Goal: Information Seeking & Learning: Find specific fact

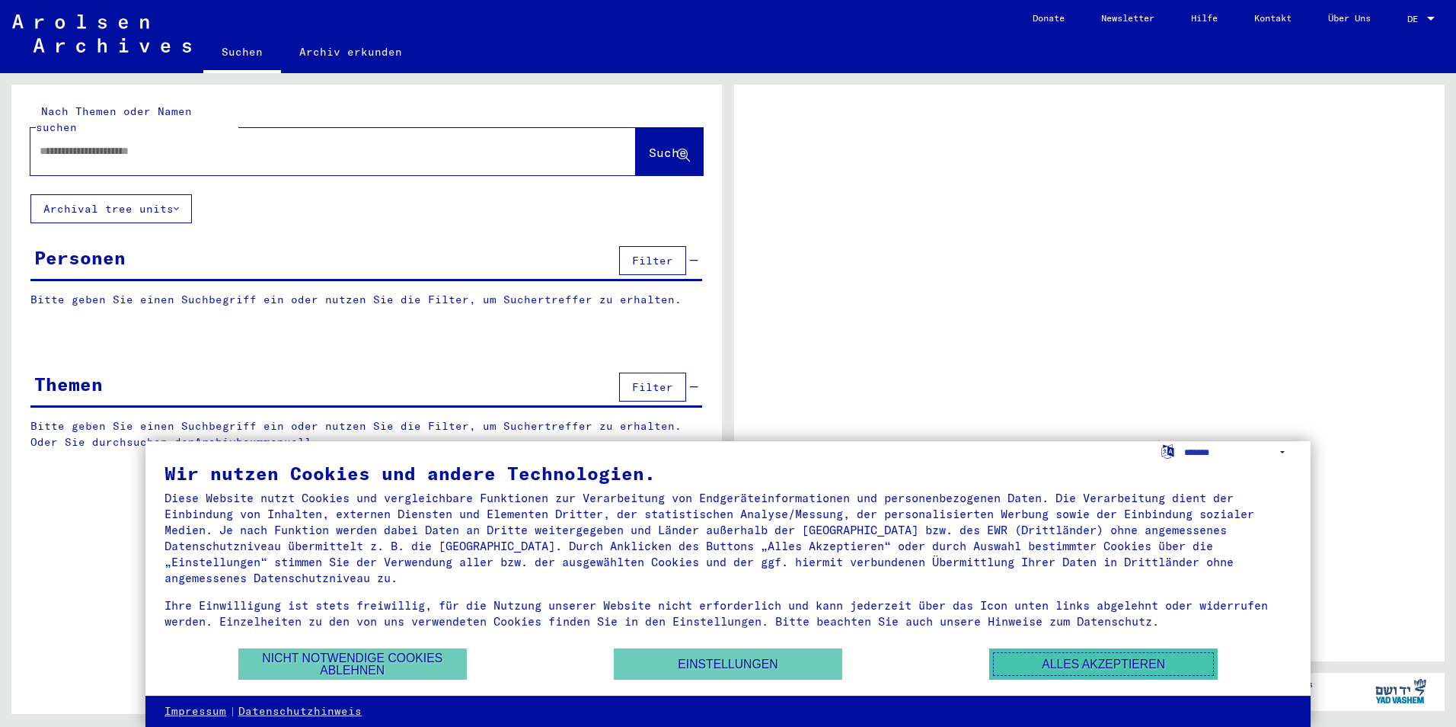
click at [1096, 672] on button "Alles akzeptieren" at bounding box center [1103, 663] width 229 height 31
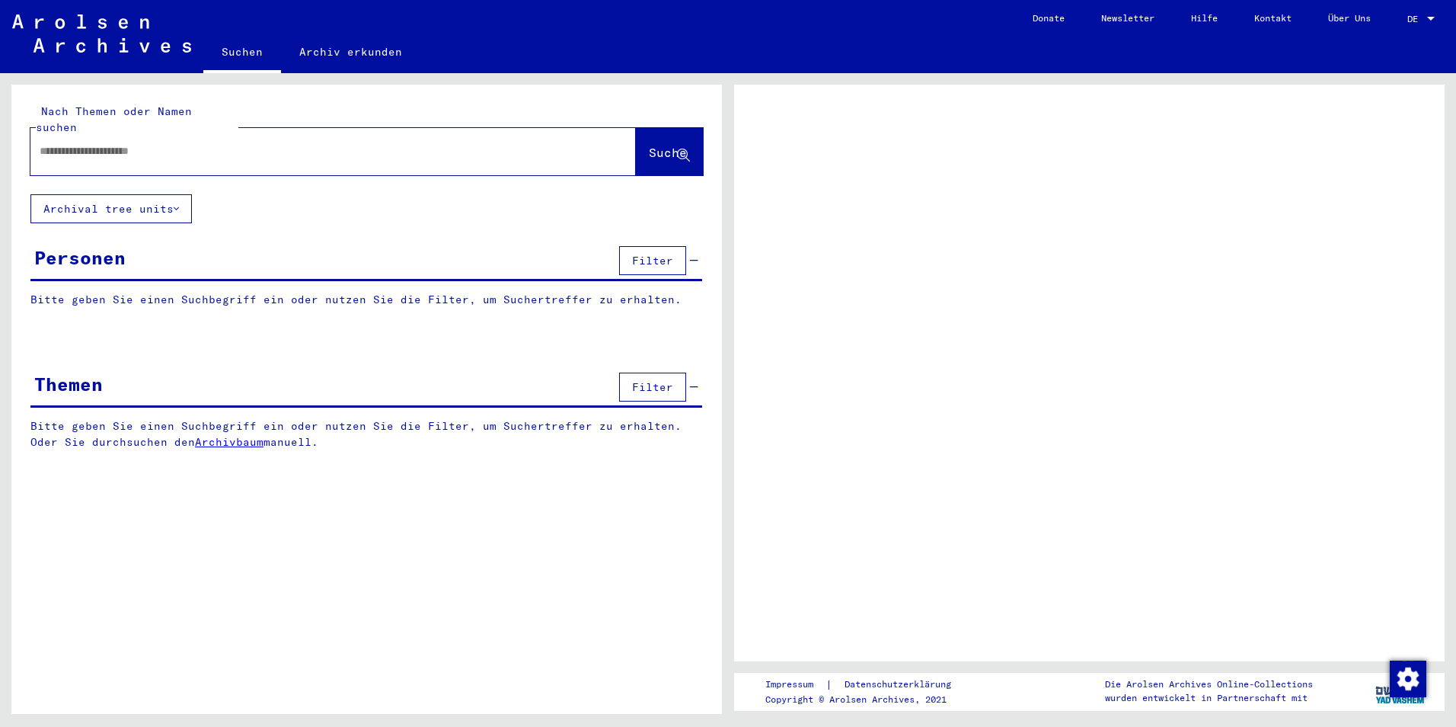
click at [135, 143] on input "text" at bounding box center [320, 151] width 560 height 16
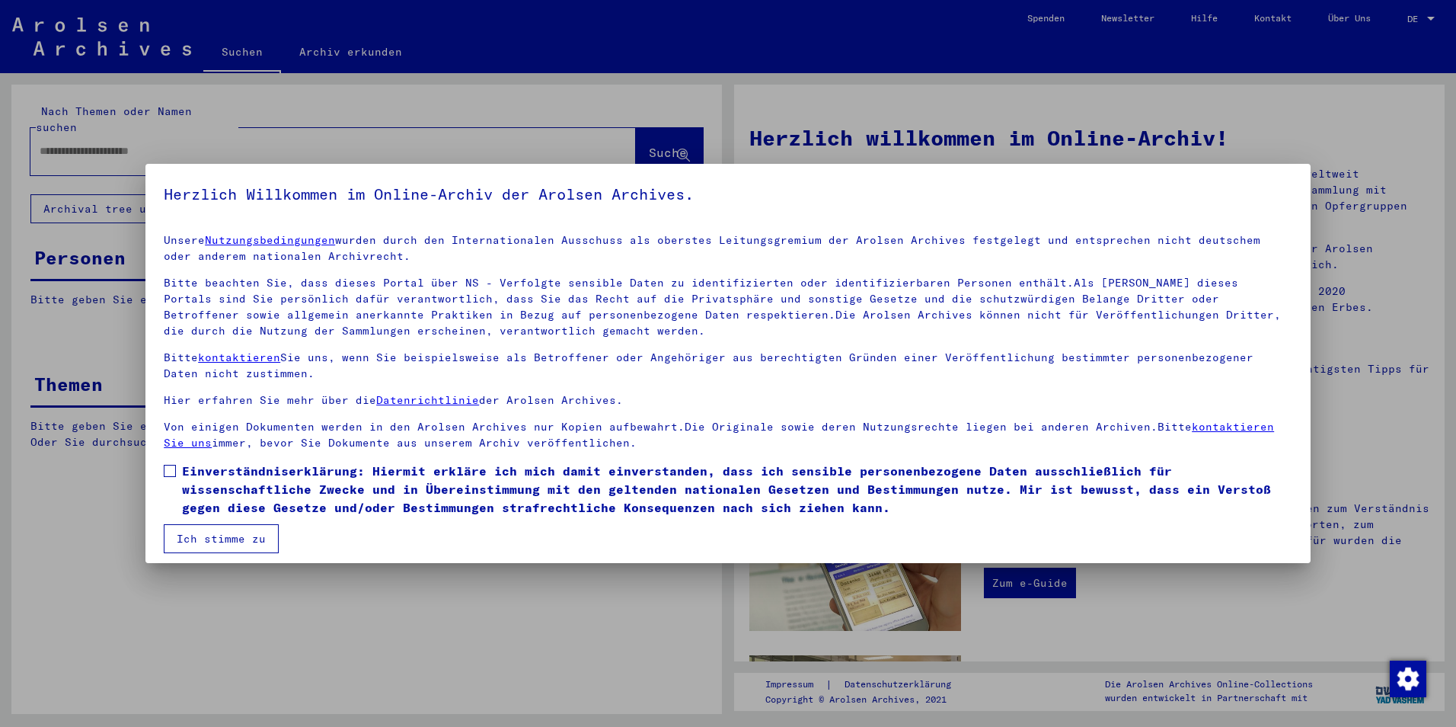
click at [161, 472] on mat-dialog-content "Unsere Nutzungsbedingungen wurden durch den Internationalen Ausschuss als obers…" at bounding box center [727, 387] width 1165 height 331
click at [173, 471] on span at bounding box center [170, 471] width 12 height 12
click at [227, 535] on button "Ich stimme zu" at bounding box center [221, 538] width 115 height 29
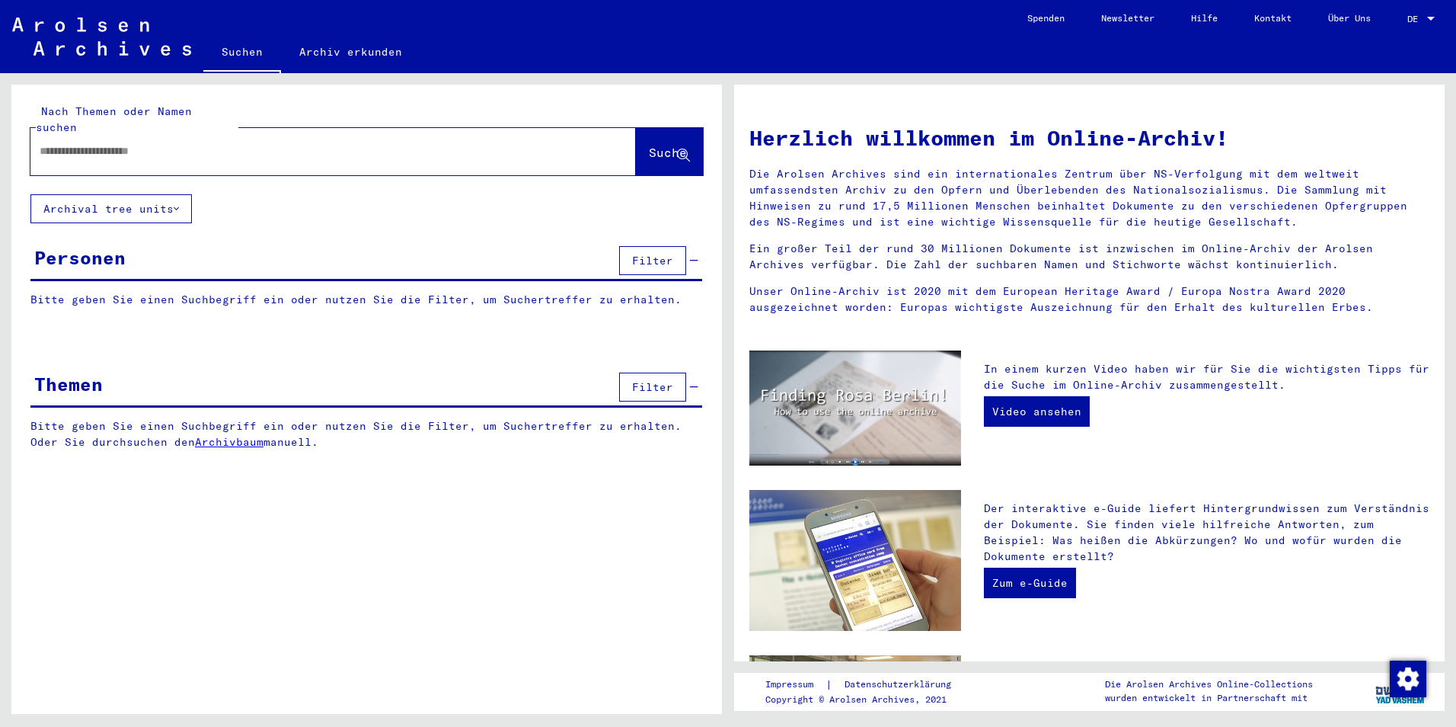
click at [228, 143] on div at bounding box center [310, 151] width 560 height 34
click at [222, 143] on input "text" at bounding box center [315, 151] width 551 height 16
paste input "**********"
type input "**********"
click at [652, 145] on span "Suche" at bounding box center [669, 153] width 41 height 16
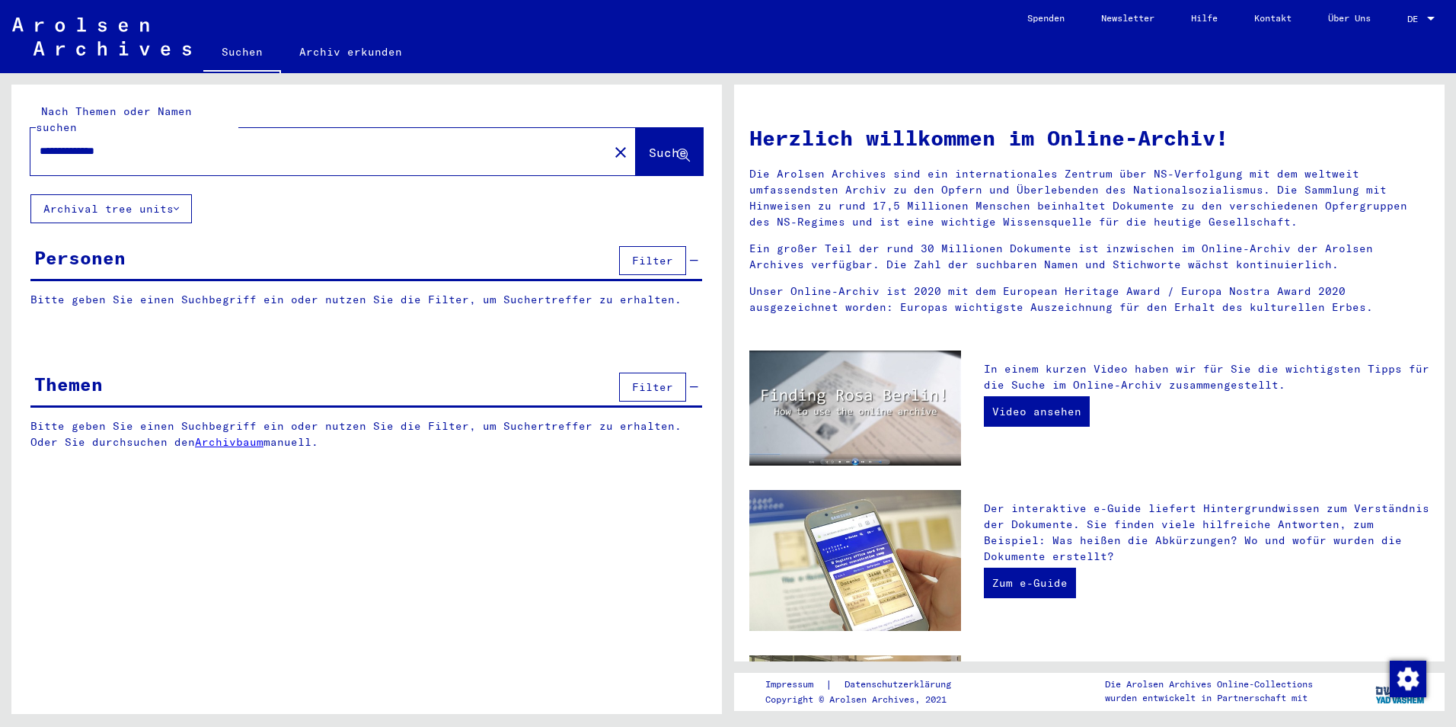
click at [165, 194] on button "Archival tree units" at bounding box center [110, 208] width 161 height 29
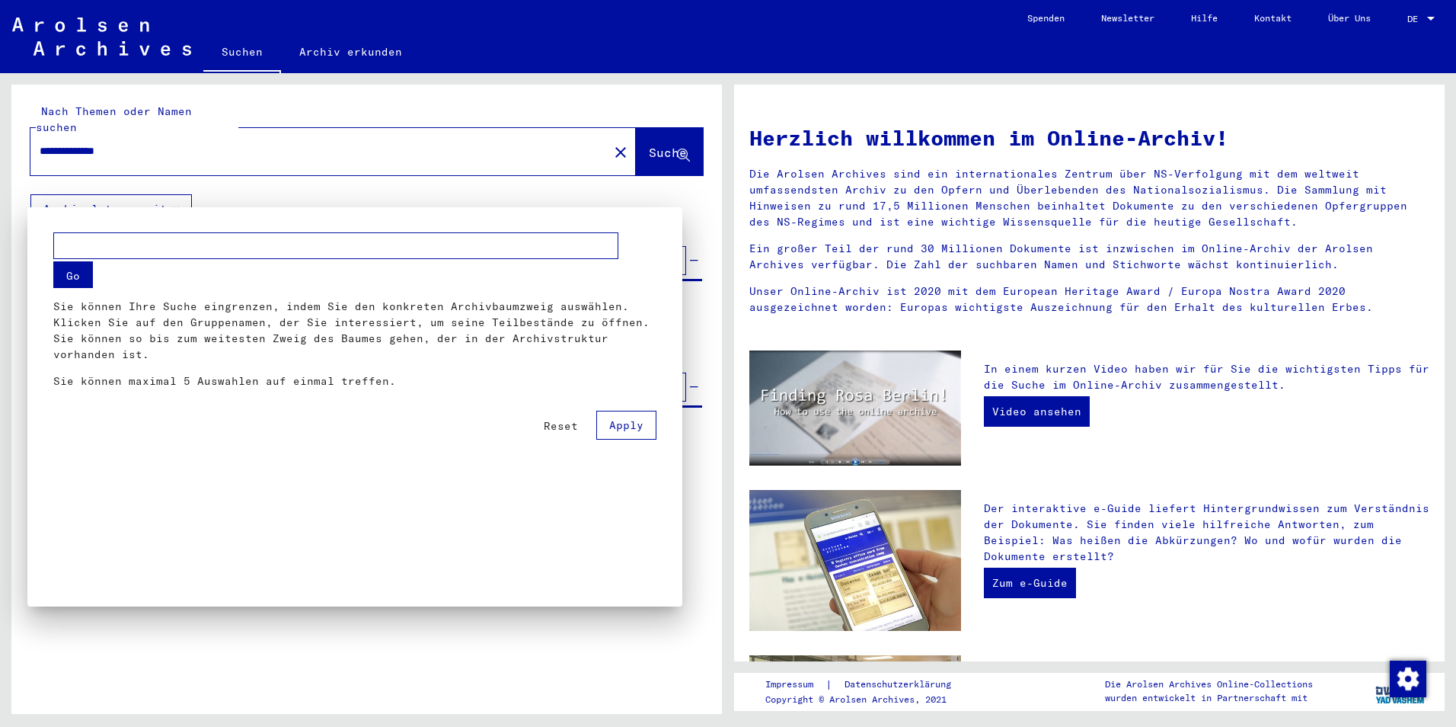
drag, startPoint x: 123, startPoint y: 312, endPoint x: 244, endPoint y: 352, distance: 127.7
click at [244, 352] on p "Sie können Ihre Suche eingrenzen, indem Sie den konkreten Archivbaumzweig auswä…" at bounding box center [354, 331] width 603 height 64
click at [619, 430] on span "Apply" at bounding box center [626, 425] width 34 height 14
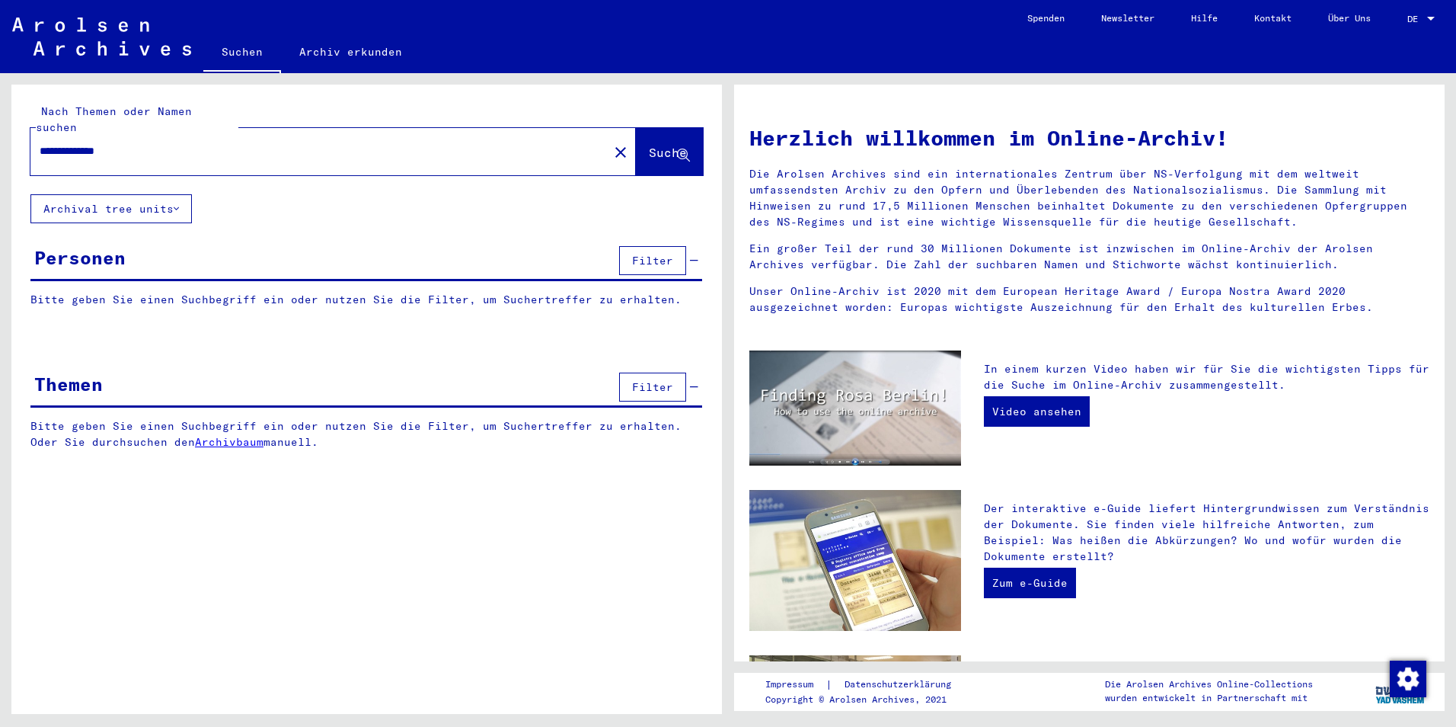
click at [659, 254] on span "Filter" at bounding box center [652, 261] width 41 height 14
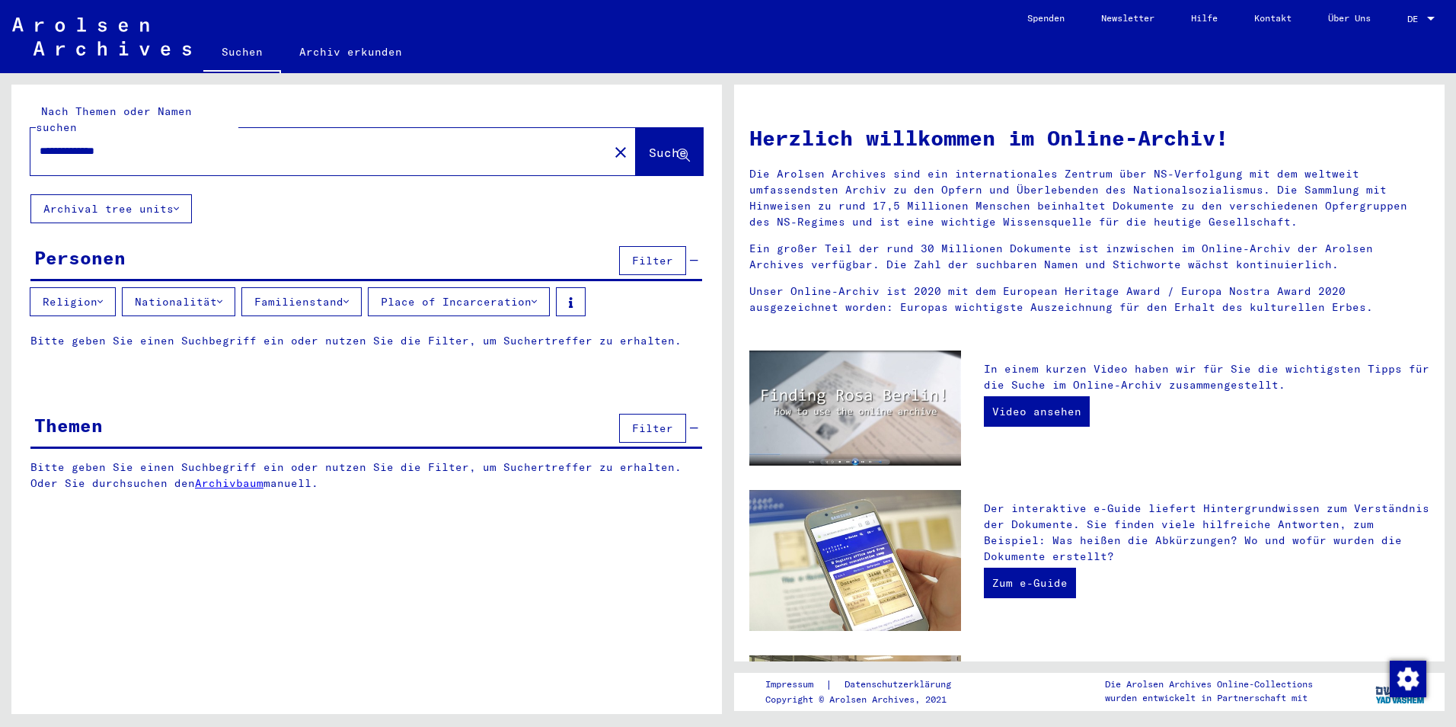
click at [177, 287] on button "Nationalität" at bounding box center [178, 301] width 113 height 29
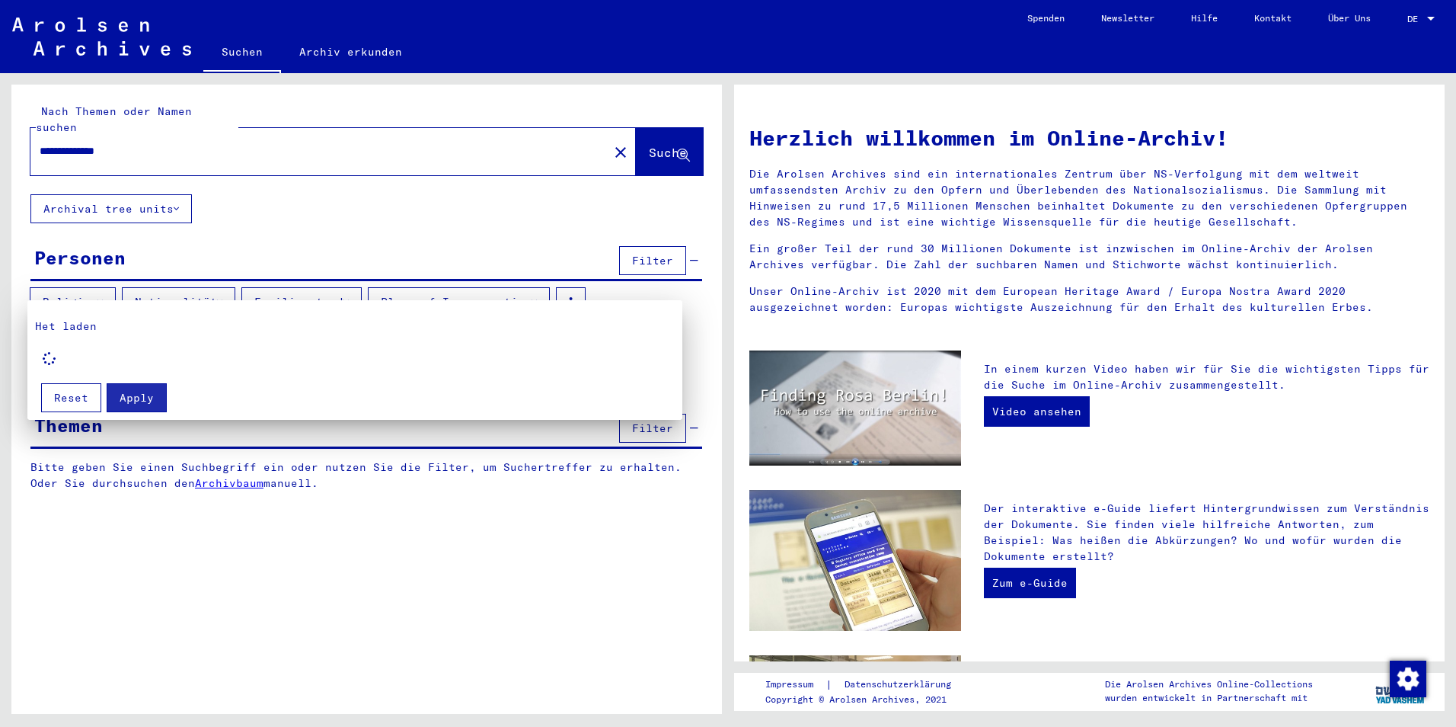
click at [297, 283] on div at bounding box center [728, 363] width 1456 height 727
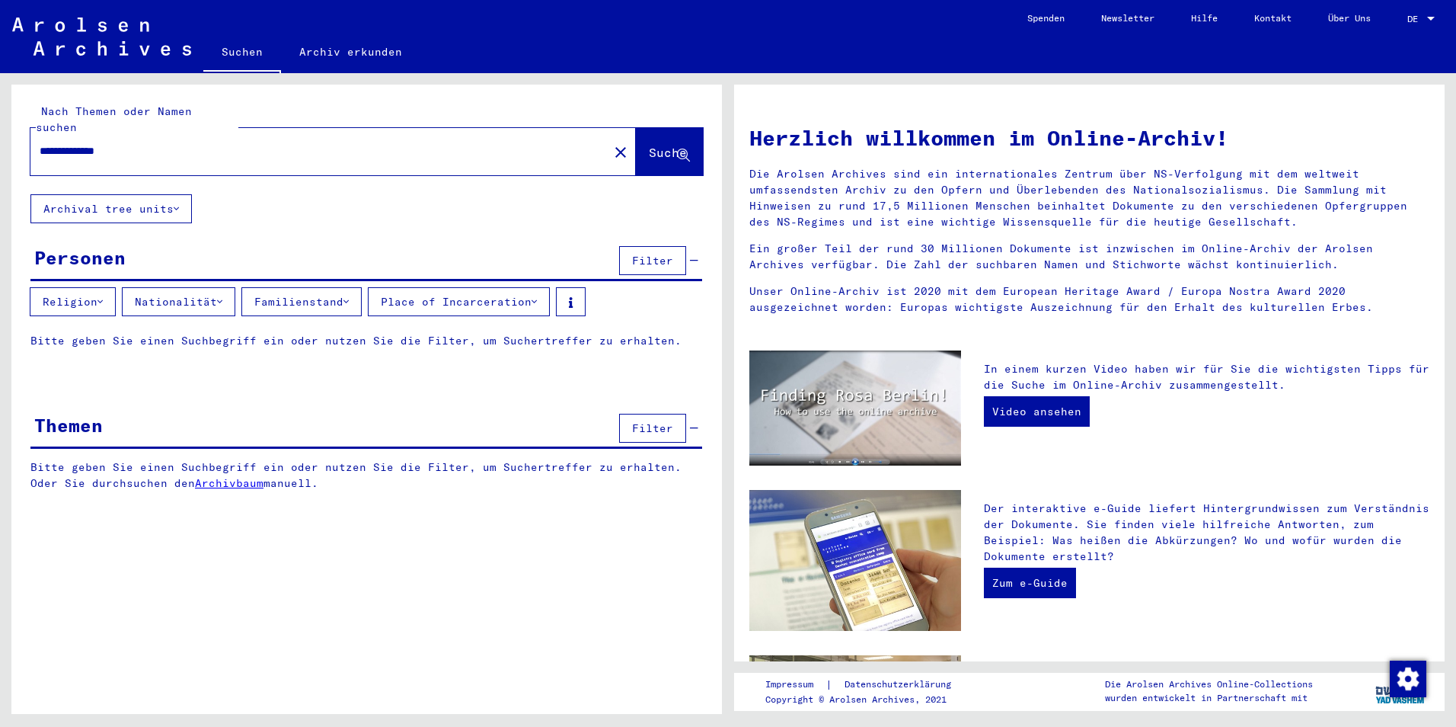
click at [297, 287] on button "Familienstand" at bounding box center [301, 301] width 120 height 29
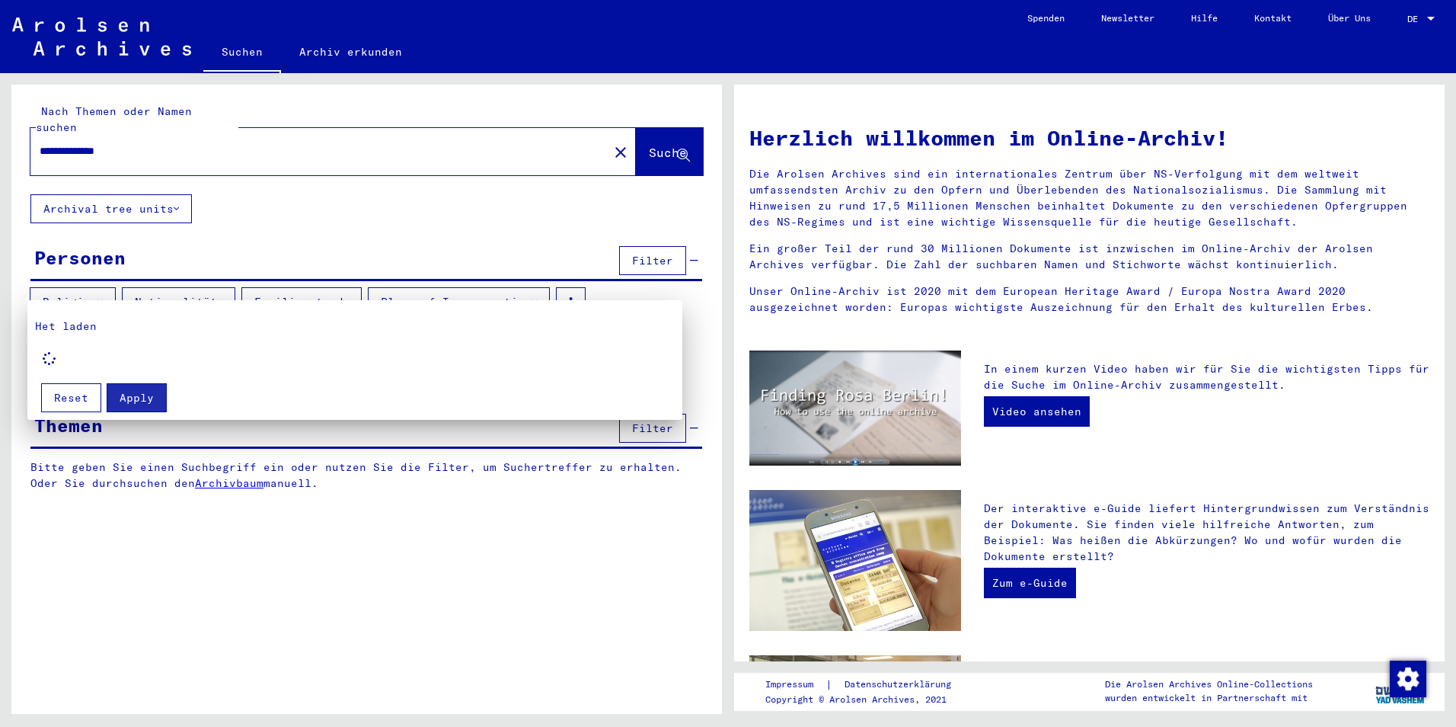
click at [424, 290] on div at bounding box center [728, 363] width 1456 height 727
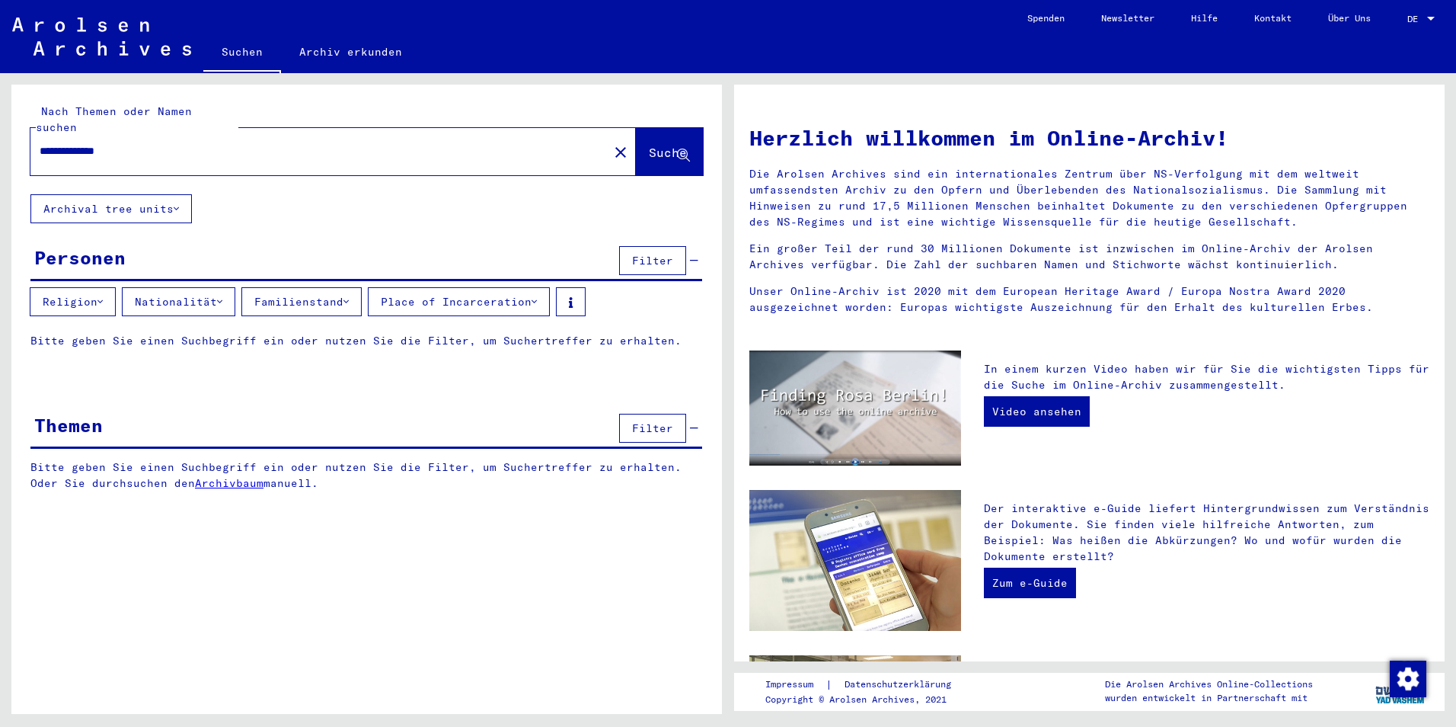
click at [426, 288] on button "Place of Incarceration" at bounding box center [459, 301] width 182 height 29
